Goal: Task Accomplishment & Management: Complete application form

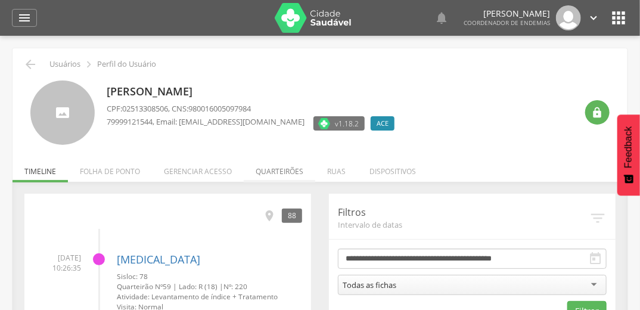
click at [274, 177] on li "Quarteirões" at bounding box center [280, 168] width 72 height 28
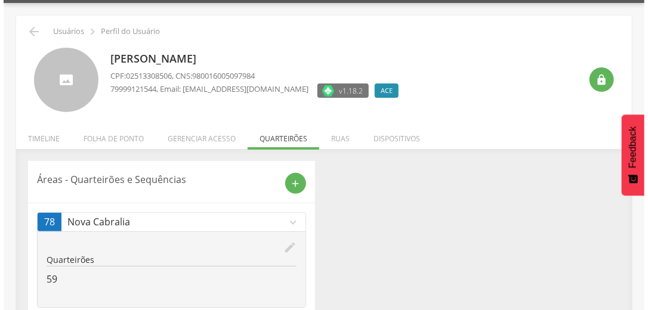
scroll to position [63, 0]
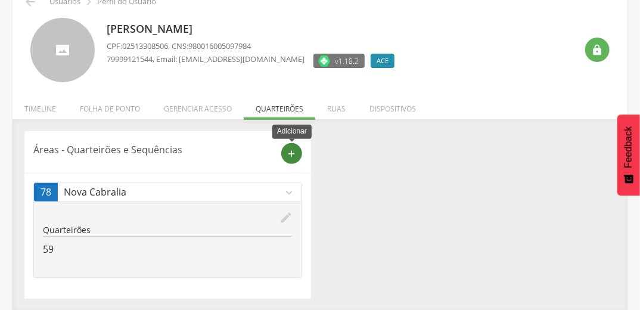
click at [293, 153] on icon "add" at bounding box center [292, 153] width 11 height 11
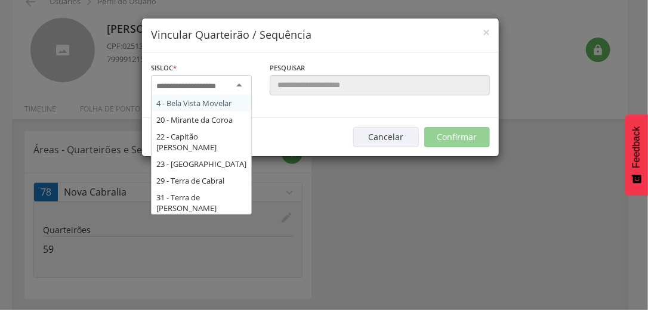
click at [239, 88] on div at bounding box center [201, 85] width 101 height 21
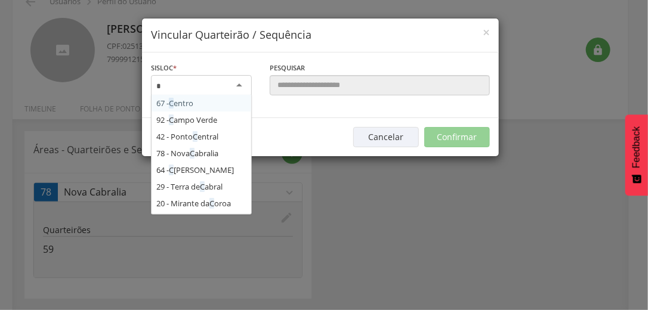
type input "**"
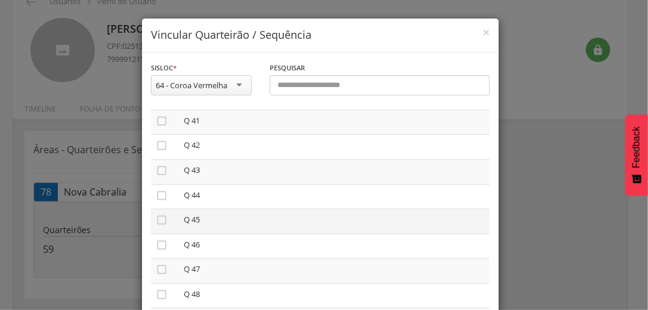
scroll to position [1007, 0]
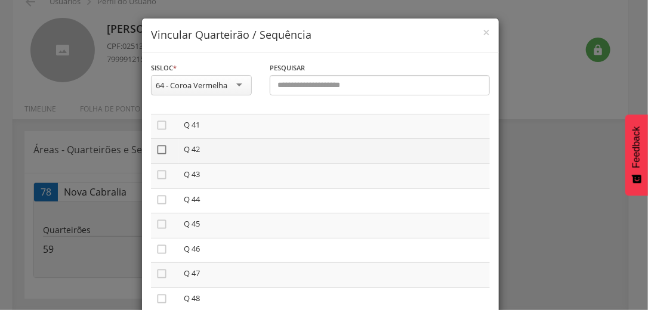
click at [157, 150] on icon "" at bounding box center [162, 150] width 12 height 12
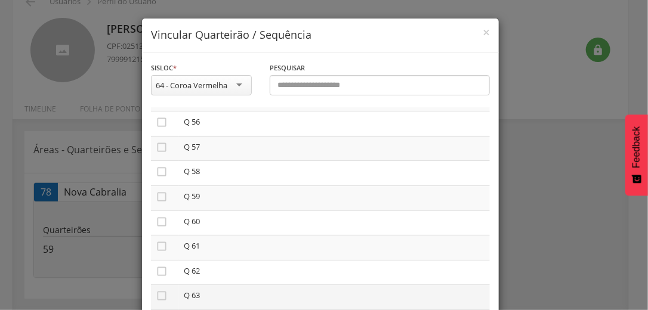
scroll to position [101, 0]
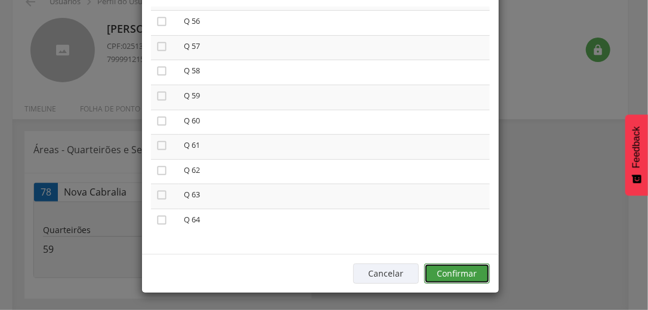
click at [465, 270] on button "Confirmar" at bounding box center [457, 274] width 66 height 20
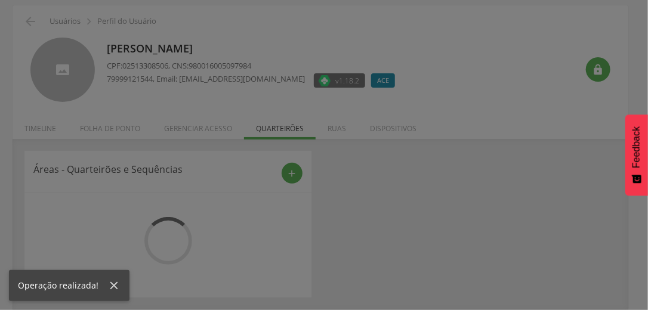
scroll to position [63, 0]
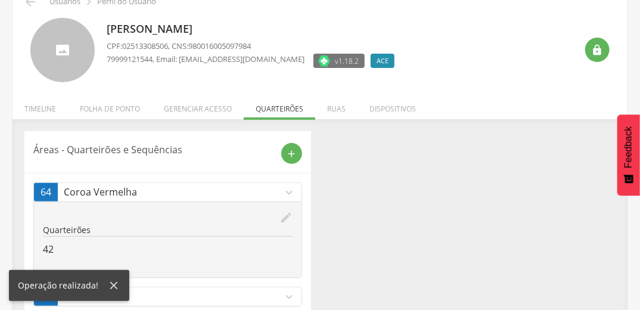
click at [290, 296] on icon "expand_more" at bounding box center [289, 296] width 13 height 13
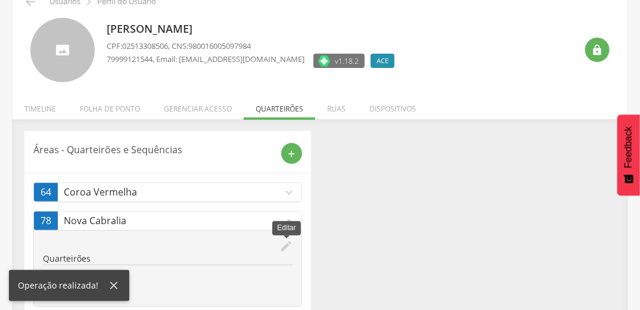
click at [291, 242] on icon "edit" at bounding box center [286, 246] width 13 height 13
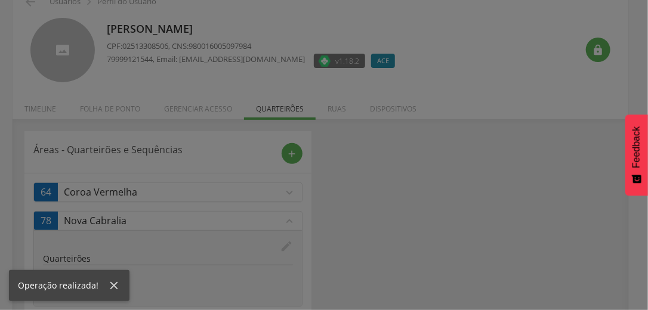
scroll to position [0, 0]
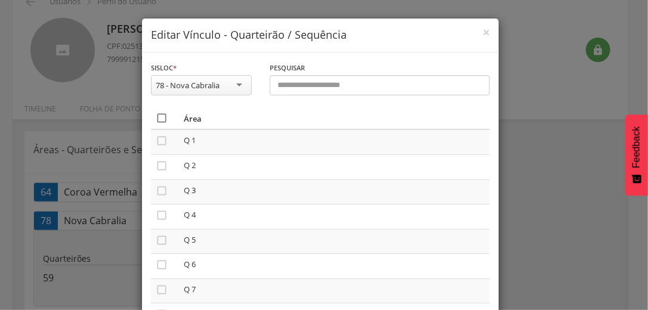
click at [157, 119] on icon "" at bounding box center [162, 118] width 12 height 12
click at [157, 119] on icon "" at bounding box center [162, 118] width 12 height 12
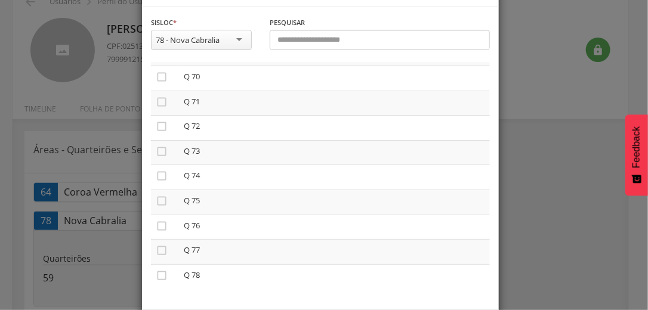
scroll to position [101, 0]
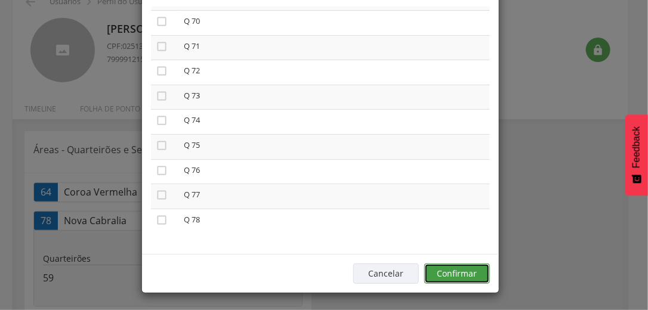
click at [469, 271] on button "Confirmar" at bounding box center [457, 274] width 66 height 20
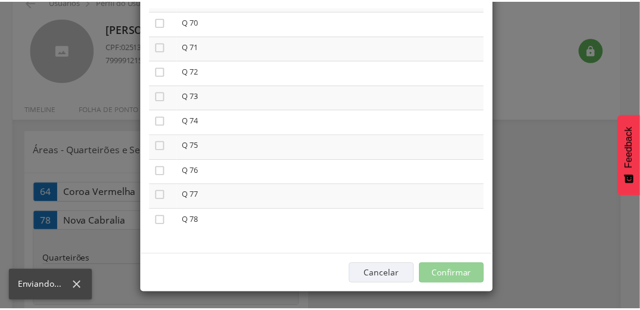
scroll to position [43, 0]
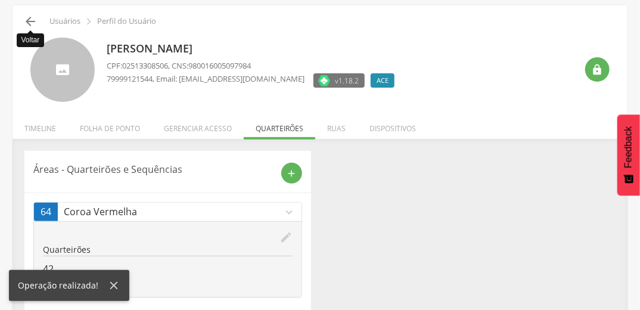
click at [33, 19] on icon "" at bounding box center [30, 21] width 14 height 14
